Goal: Find specific page/section: Find specific page/section

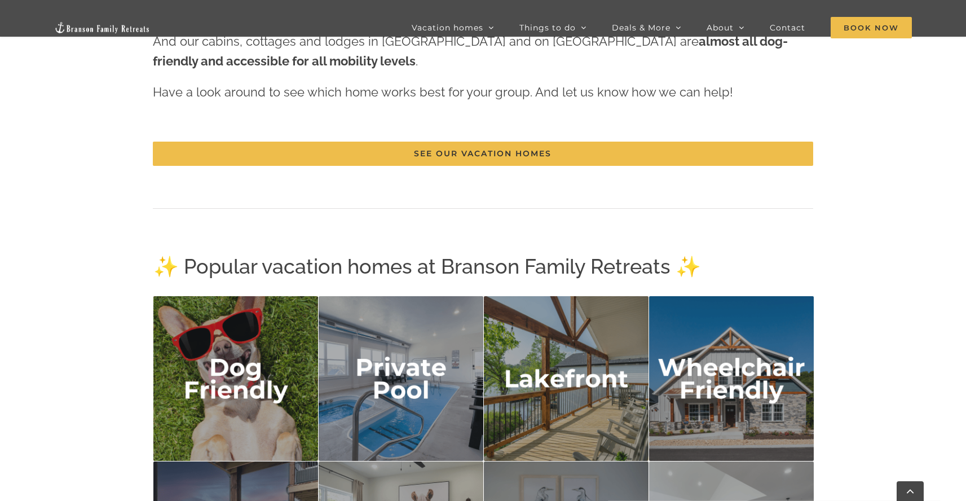
scroll to position [1759, 0]
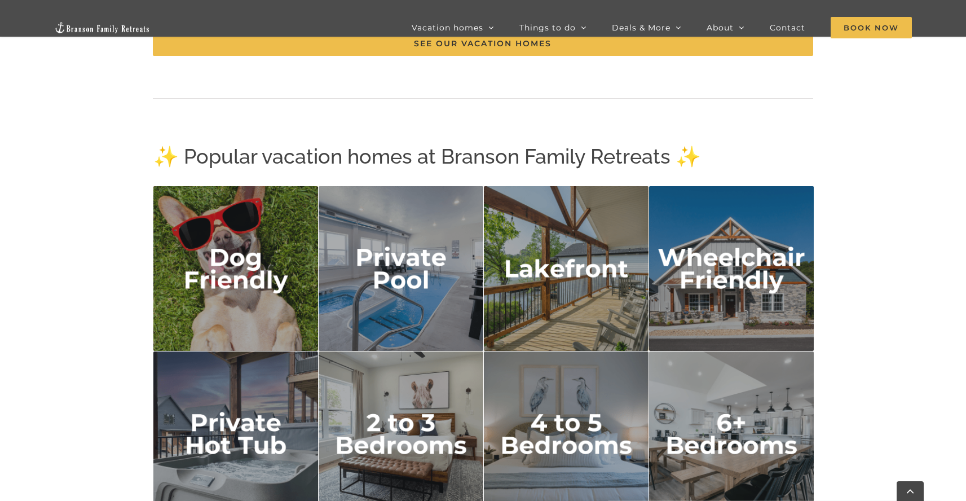
click at [557, 266] on img "lakefront" at bounding box center [566, 268] width 165 height 165
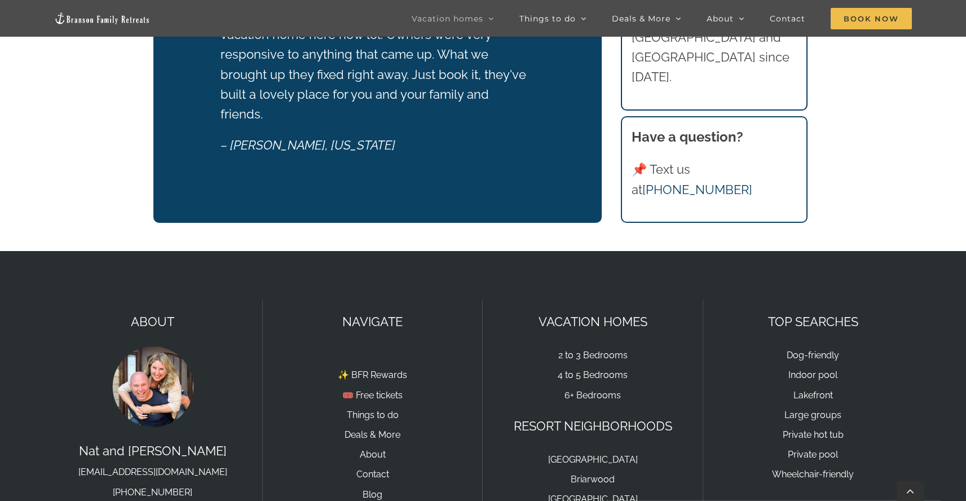
scroll to position [1541, 0]
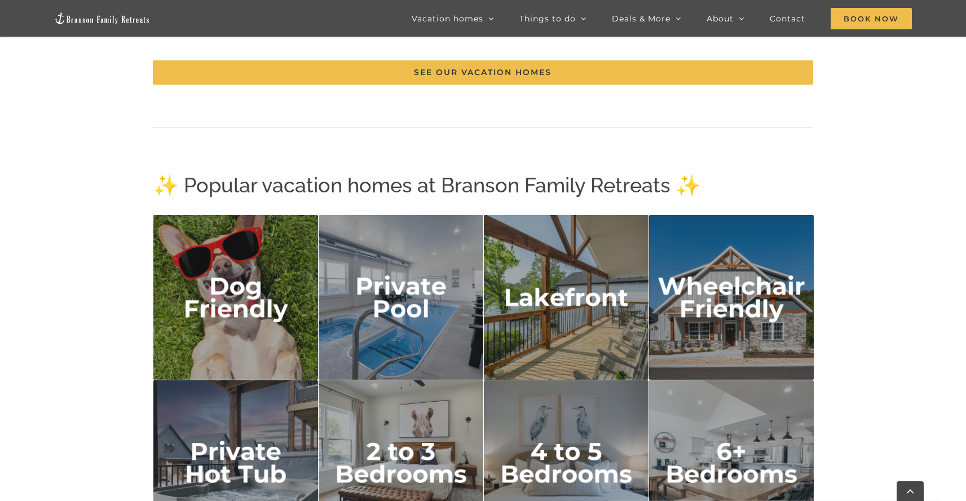
scroll to position [1738, 0]
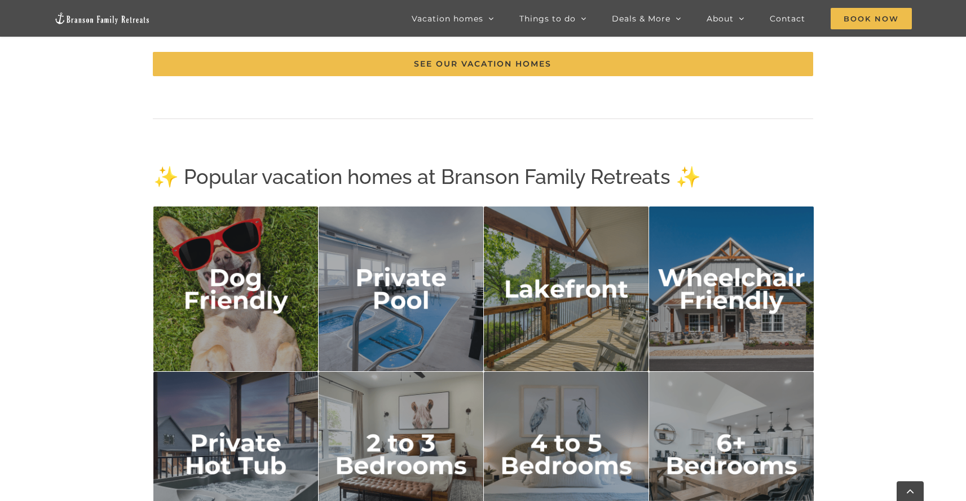
click at [262, 301] on img "dog friendly" at bounding box center [235, 288] width 165 height 165
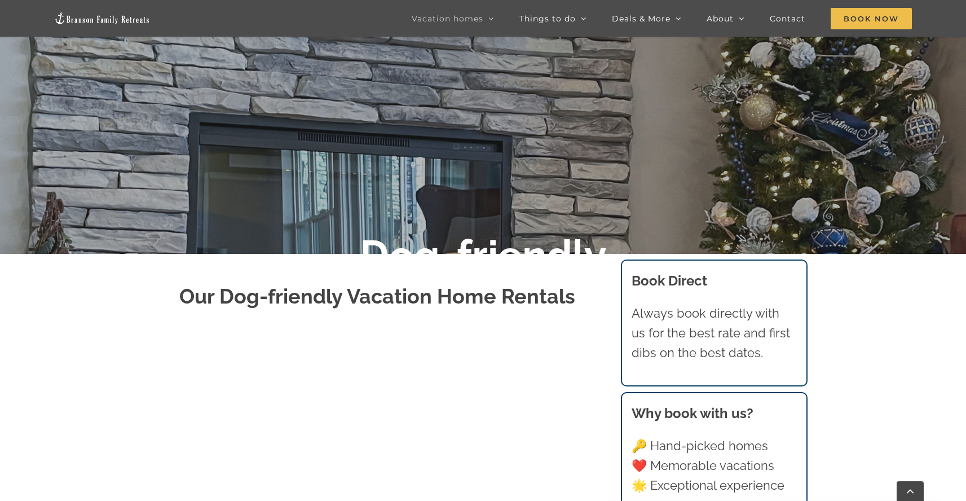
scroll to position [64, 0]
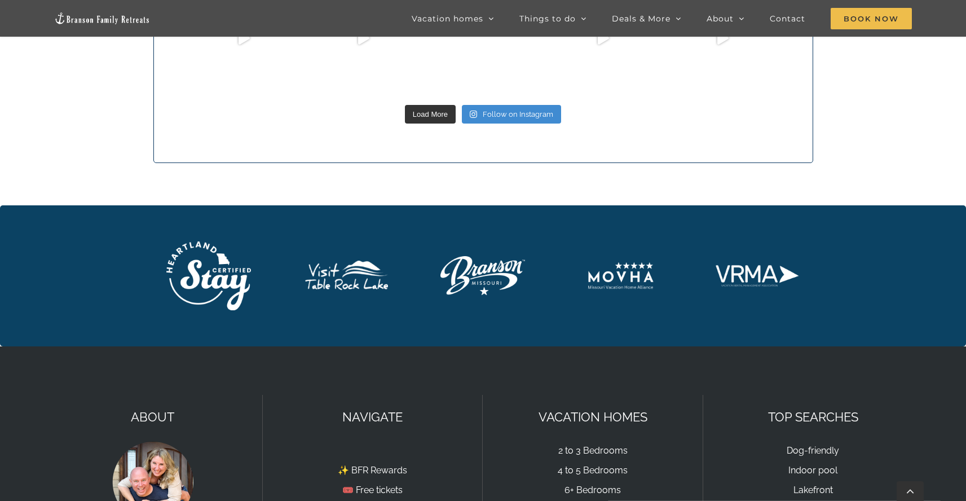
scroll to position [3850, 0]
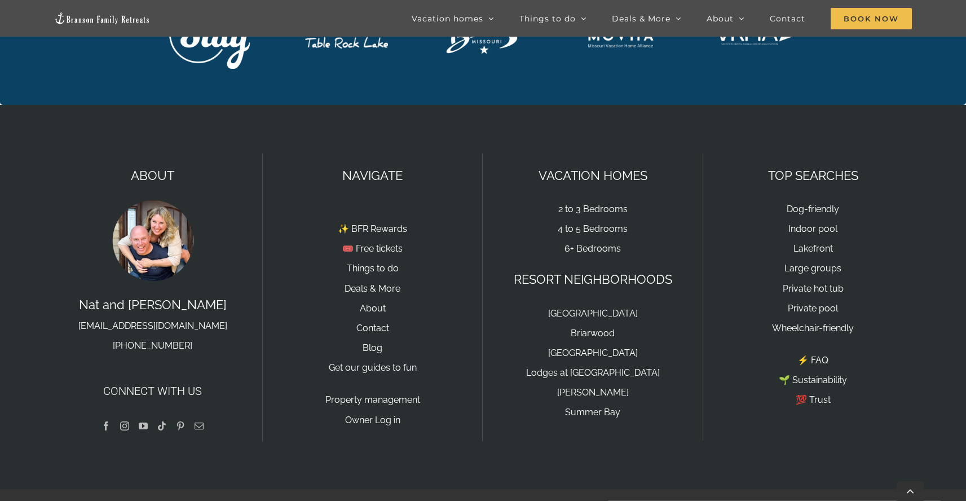
click at [125, 421] on link "Instagram" at bounding box center [124, 425] width 9 height 9
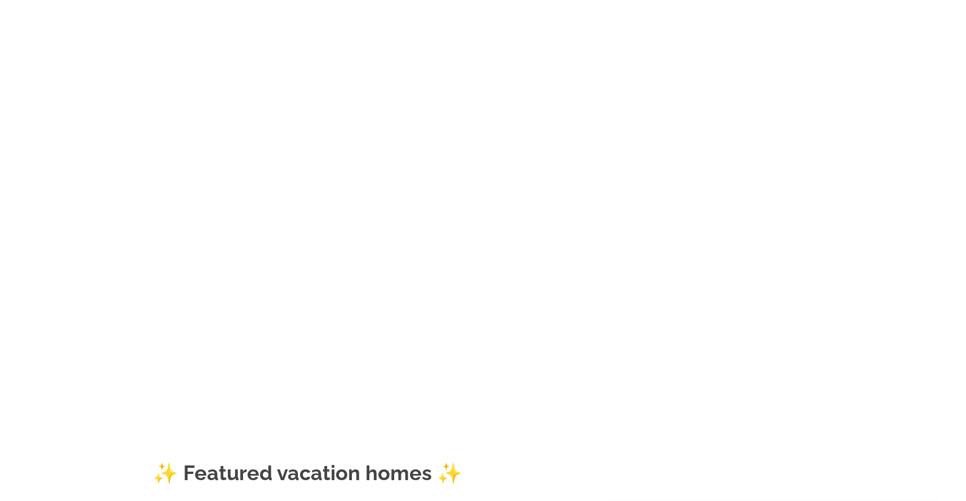
scroll to position [0, 0]
